Goal: Obtain resource: Download file/media

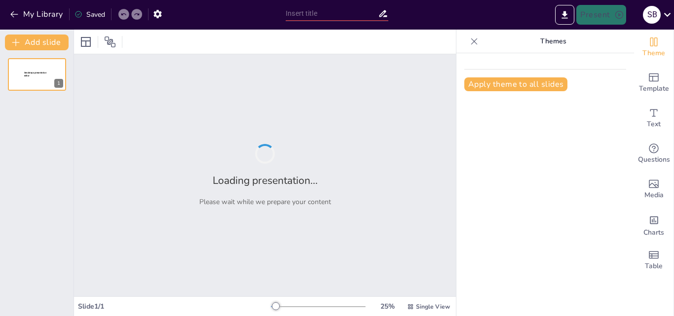
type input "La Importancia de las Habilidades [PERSON_NAME] en el Ámbito Económico"
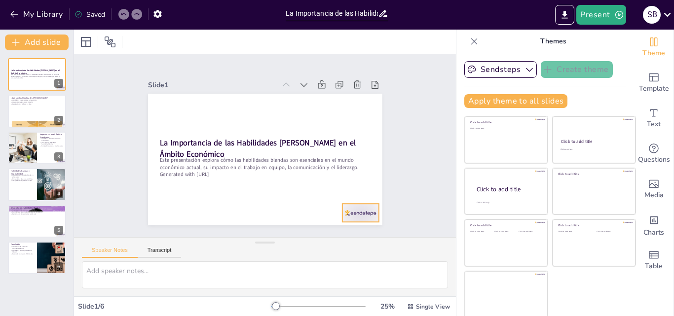
click at [311, 241] on div at bounding box center [290, 260] width 39 height 38
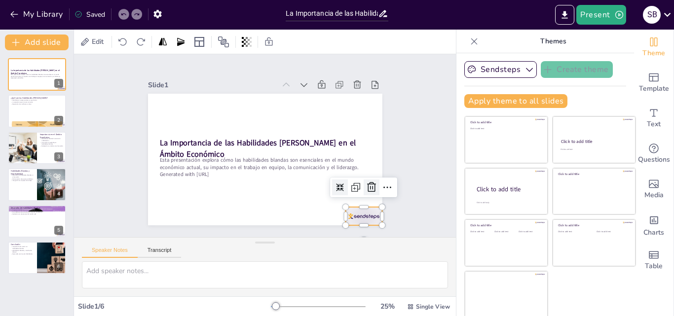
click at [314, 245] on icon at bounding box center [305, 253] width 17 height 17
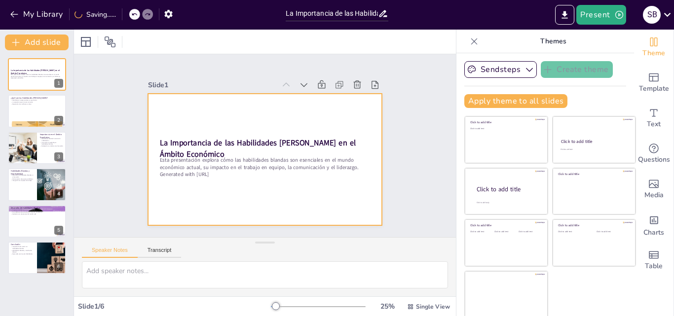
scroll to position [2, 0]
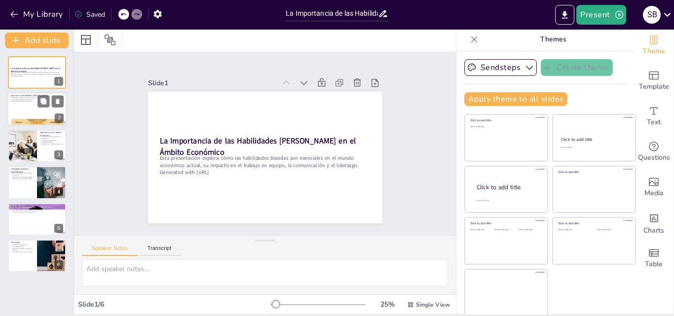
click at [29, 101] on p "Resolución de conflictos es clave" at bounding box center [36, 102] width 53 height 2
type textarea "Las habilidades interpersonales son fundamentales para la interacción humana. E…"
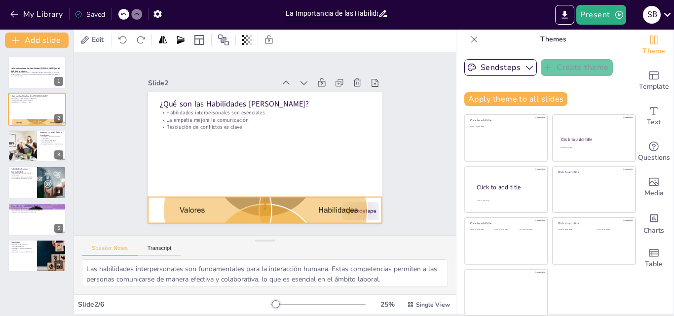
click at [355, 182] on div at bounding box center [265, 77] width 234 height 209
click at [345, 207] on div at bounding box center [204, 116] width 286 height 299
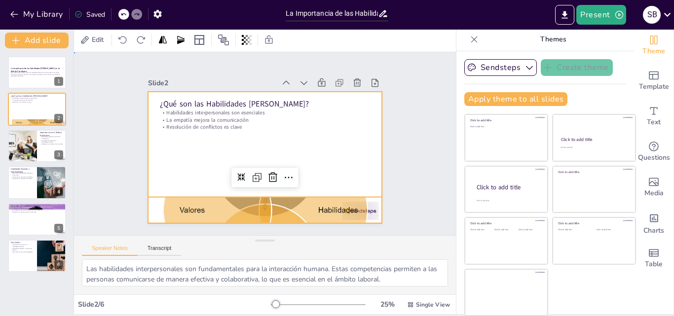
click at [287, 145] on div at bounding box center [260, 157] width 263 height 198
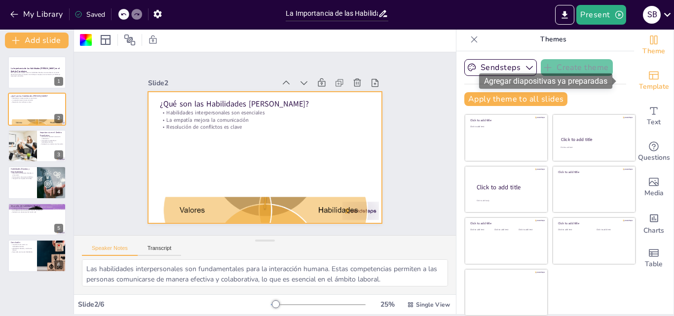
click at [634, 69] on div "Template" at bounding box center [653, 81] width 39 height 36
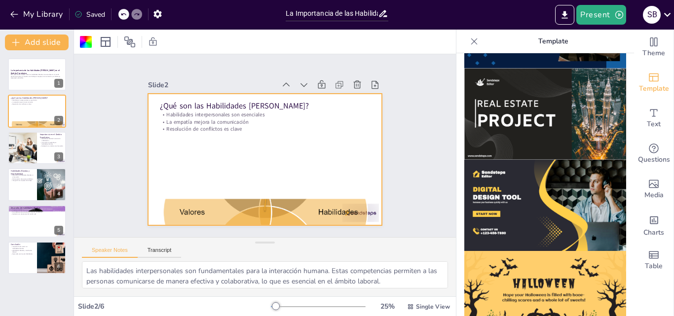
scroll to position [0, 0]
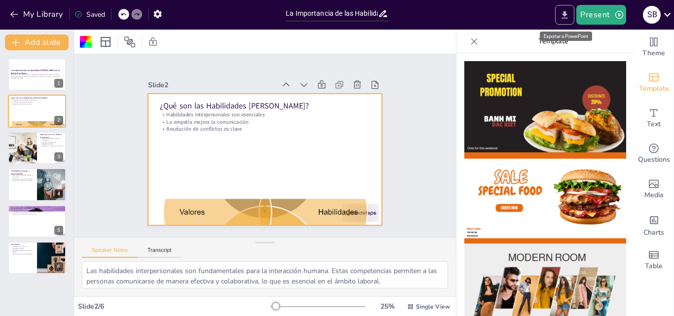
click at [568, 8] on button "Export to PowerPoint" at bounding box center [564, 15] width 19 height 20
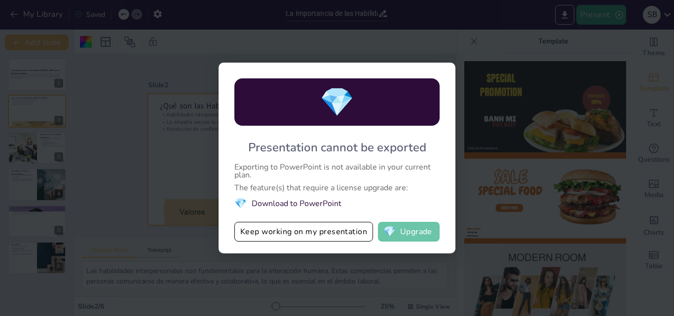
click at [431, 230] on button "💎 Upgrade" at bounding box center [409, 232] width 62 height 20
